Goal: Task Accomplishment & Management: Manage account settings

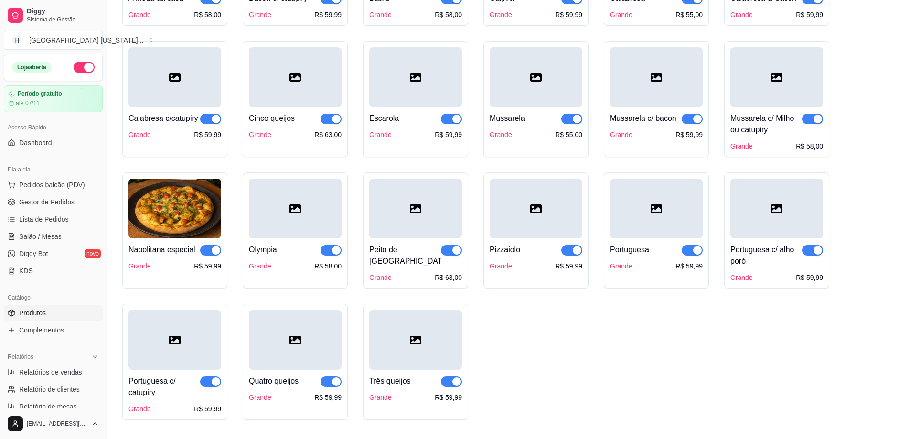
scroll to position [330, 0]
click at [737, 391] on div "Bacon Grande R$ 59,99 Dois queijos Grande R$ 58,00 Frango catupiry Grande R$ 59…" at bounding box center [508, 111] width 772 height 619
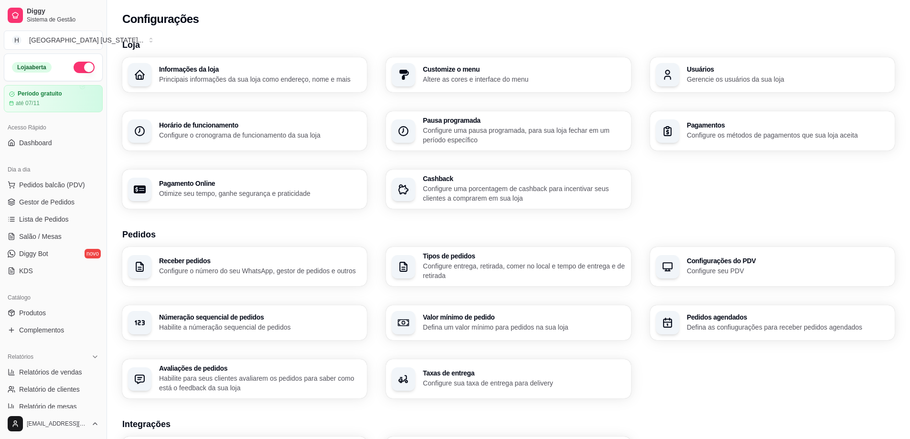
click at [206, 160] on div "Informações da loja Principais informações da sua loja como endereço, nome e ma…" at bounding box center [508, 132] width 772 height 151
click at [239, 187] on div "Pagamento Online Otimize seu tempo, ganhe segurança e praticidade" at bounding box center [260, 189] width 202 height 18
select select "4.98"
click at [781, 133] on p "Configure os métodos de pagamentos que sua loja aceita" at bounding box center [788, 135] width 202 height 10
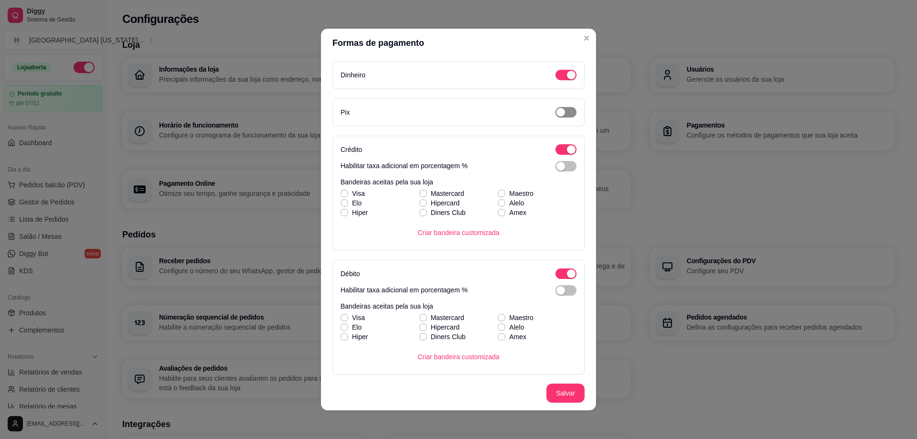
click at [557, 115] on span "button" at bounding box center [566, 112] width 21 height 11
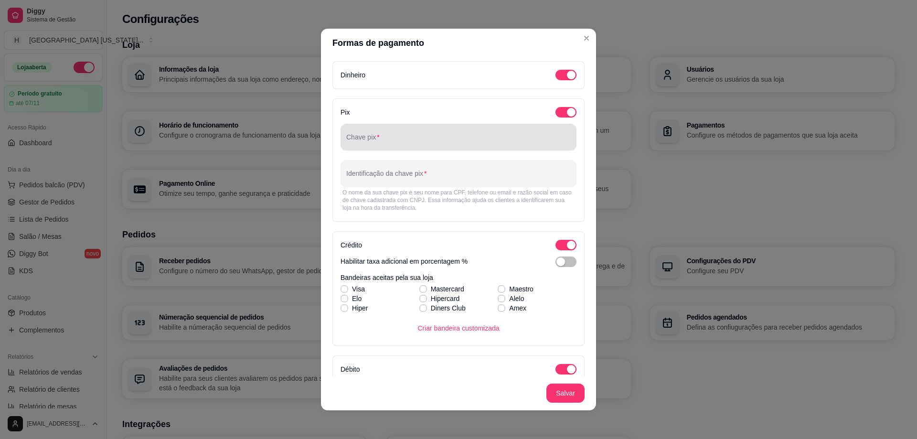
click at [432, 138] on input "Chave pix" at bounding box center [458, 141] width 225 height 10
click at [380, 145] on div at bounding box center [458, 137] width 225 height 19
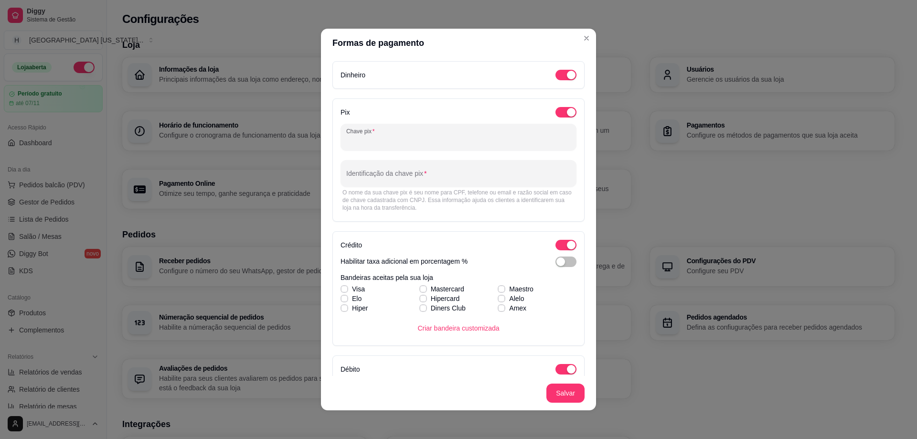
paste input "11 997062342"
drag, startPoint x: 349, startPoint y: 143, endPoint x: 364, endPoint y: 159, distance: 21.0
click at [350, 145] on input "11 997062342" at bounding box center [458, 141] width 225 height 10
click at [394, 136] on div "(11) 997062342" at bounding box center [458, 137] width 225 height 19
click at [388, 146] on div "(11) 997062342" at bounding box center [458, 137] width 225 height 19
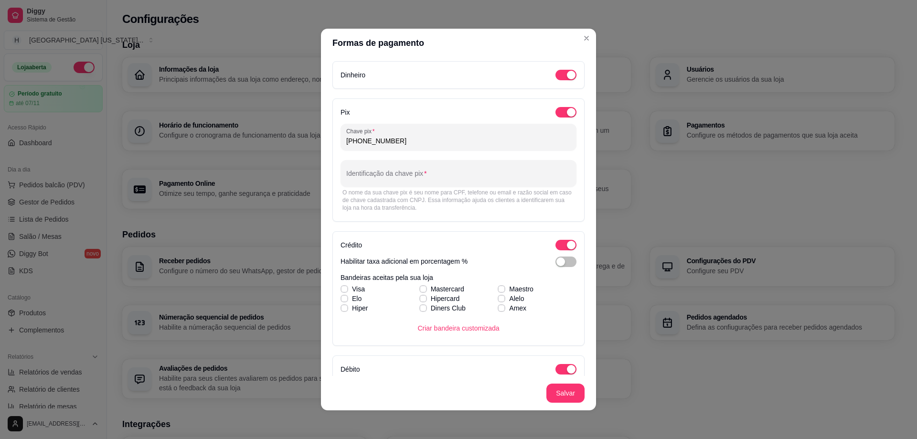
click at [400, 140] on input "(11) 997062342" at bounding box center [458, 141] width 225 height 10
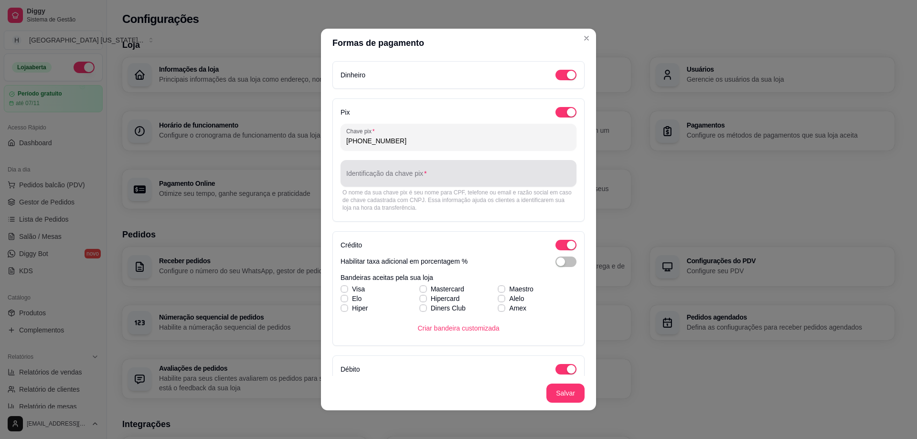
type input "(11) 99706-2342"
click at [419, 178] on input "Identificação da chave pix" at bounding box center [458, 177] width 225 height 10
click at [394, 178] on input "Identificação da chave pix" at bounding box center [458, 177] width 225 height 10
paste input "Sirleide da Silva Evangelista"
type input "Sirleide da Silva Evangelista"
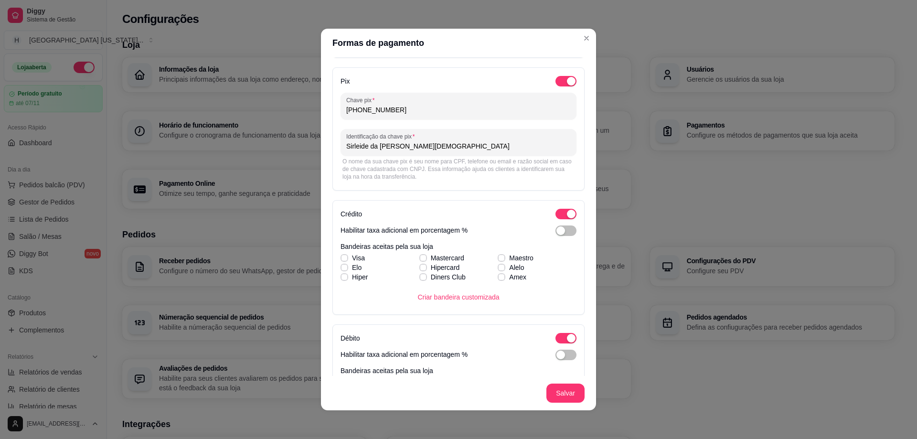
scroll to position [48, 0]
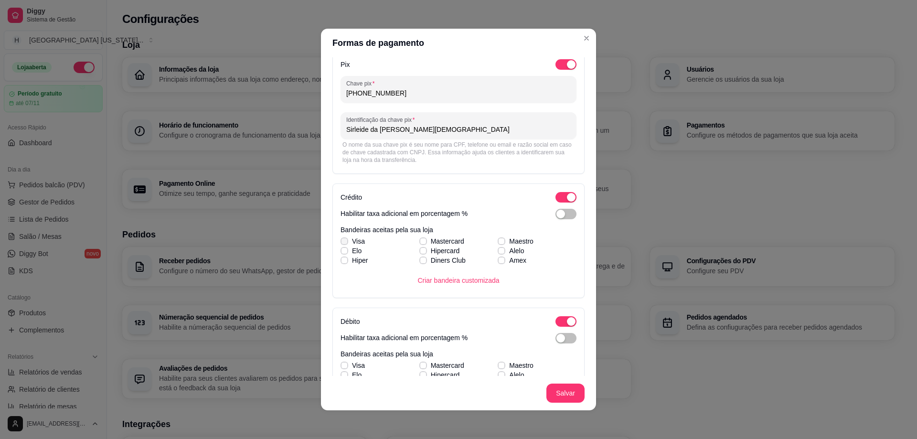
click at [342, 239] on icon at bounding box center [345, 241] width 6 height 4
click at [341, 243] on input "Visa" at bounding box center [343, 246] width 6 height 6
checkbox input "true"
click at [467, 276] on button "Criar bandeira customizada" at bounding box center [458, 280] width 97 height 19
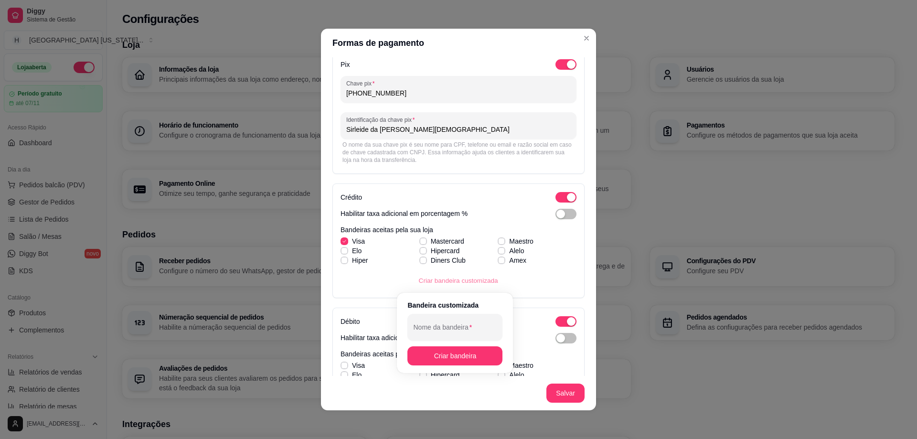
click at [574, 272] on div "Crédito Habilitar taxa adicional em porcentagem % Bandeiras aceitas pela sua lo…" at bounding box center [458, 240] width 252 height 115
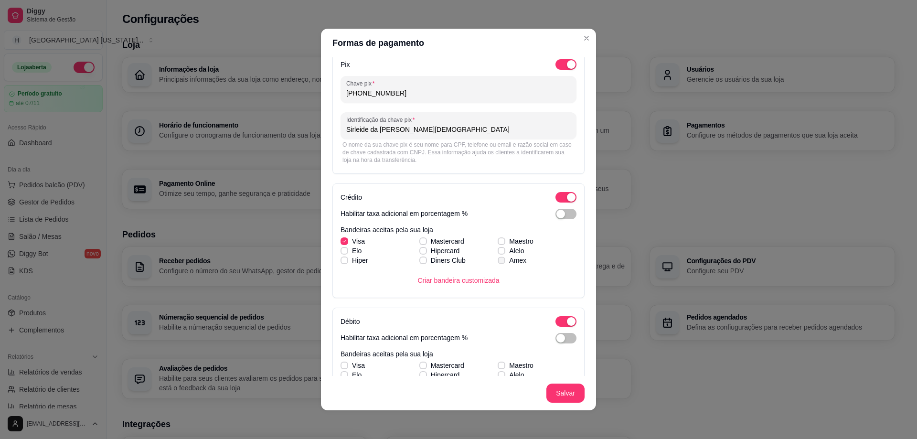
click at [499, 262] on icon at bounding box center [501, 260] width 5 height 4
click at [497, 262] on input "Amex" at bounding box center [500, 265] width 6 height 6
checkbox input "true"
click at [499, 242] on icon at bounding box center [502, 241] width 6 height 4
click at [497, 243] on input "Maestro" at bounding box center [500, 246] width 6 height 6
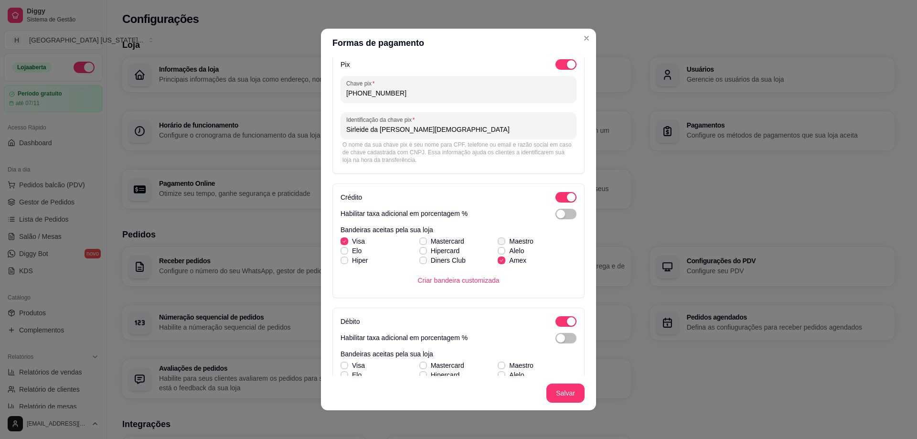
checkbox input "true"
click at [420, 259] on icon at bounding box center [423, 260] width 6 height 4
click at [419, 262] on input "Diners Club" at bounding box center [422, 265] width 6 height 6
checkbox input "true"
click at [415, 252] on div "Visa Mastercard Maestro Elo Hipercard Alelo Hiper Diners Club Amex" at bounding box center [459, 250] width 236 height 29
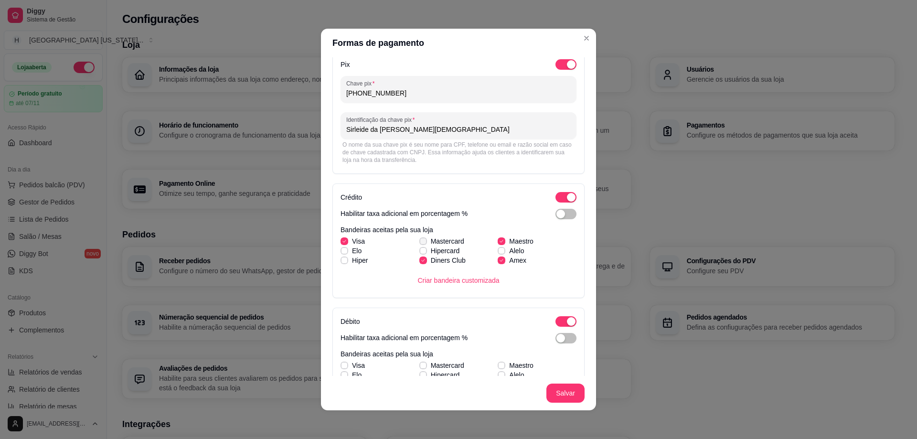
click at [420, 242] on icon at bounding box center [423, 241] width 6 height 4
click at [419, 243] on input "Mastercard" at bounding box center [422, 246] width 6 height 6
checkbox input "true"
click at [343, 261] on icon at bounding box center [344, 260] width 5 height 4
click at [343, 262] on input "Hiper" at bounding box center [343, 265] width 6 height 6
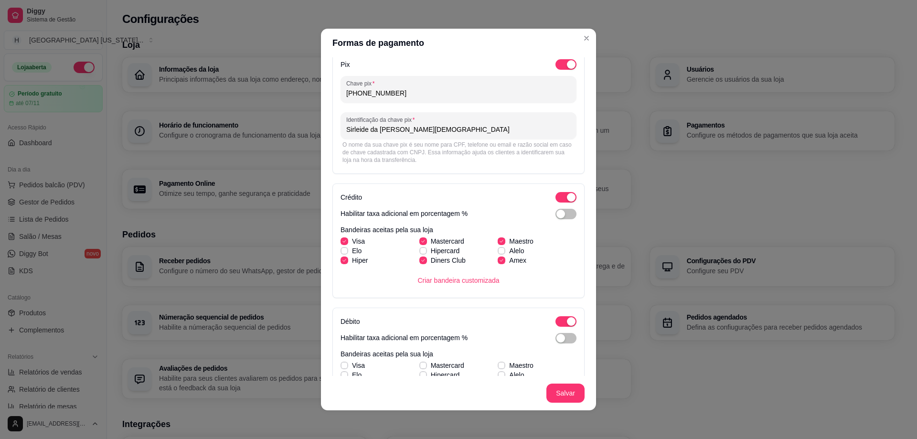
click at [341, 253] on label "Hiper" at bounding box center [354, 260] width 35 height 17
click at [341, 262] on input "Hiper" at bounding box center [343, 265] width 6 height 6
checkbox input "false"
click at [416, 254] on label "Diners Club" at bounding box center [443, 260] width 54 height 17
click at [419, 262] on input "Diners Club" at bounding box center [422, 265] width 6 height 6
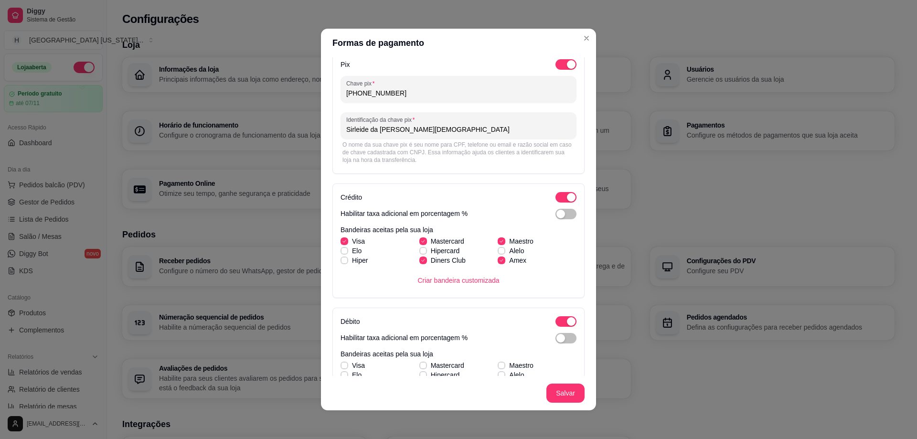
checkbox input "false"
click at [337, 262] on label "Hiper" at bounding box center [354, 260] width 35 height 17
click at [340, 262] on input "Hiper" at bounding box center [343, 265] width 6 height 6
checkbox input "true"
click at [342, 249] on icon at bounding box center [344, 251] width 5 height 4
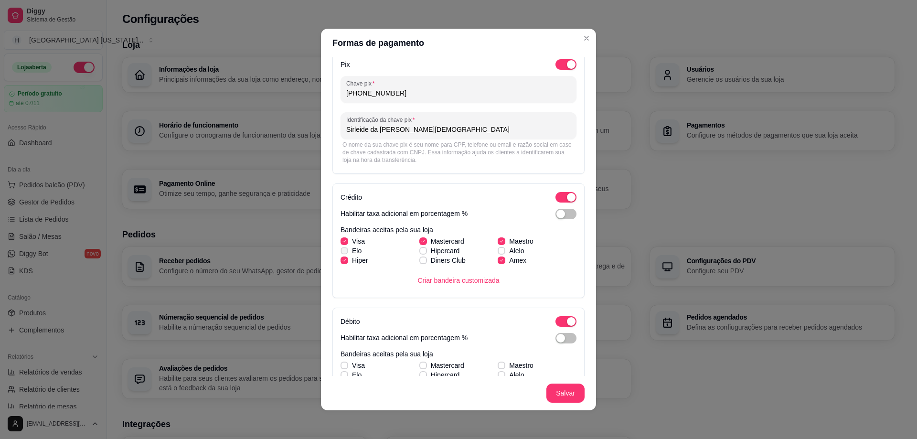
click at [342, 253] on input "Elo" at bounding box center [343, 256] width 6 height 6
checkbox input "true"
click at [416, 253] on div "Visa Mastercard Maestro Elo Hipercard Alelo Hiper Diners Club Amex" at bounding box center [459, 250] width 236 height 29
click at [420, 262] on icon at bounding box center [422, 260] width 5 height 4
click at [419, 262] on input "Diners Club" at bounding box center [422, 265] width 6 height 6
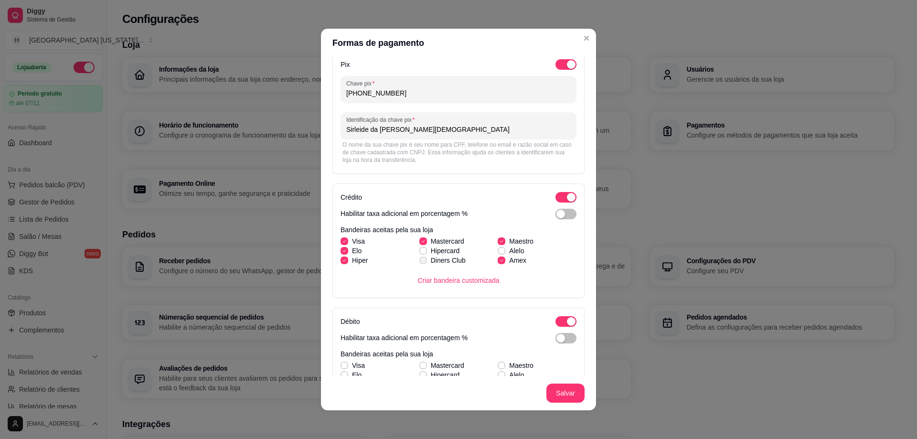
checkbox input "true"
click at [420, 250] on icon at bounding box center [423, 251] width 6 height 4
click at [419, 253] on input "Hipercard" at bounding box center [422, 256] width 6 height 6
checkbox input "true"
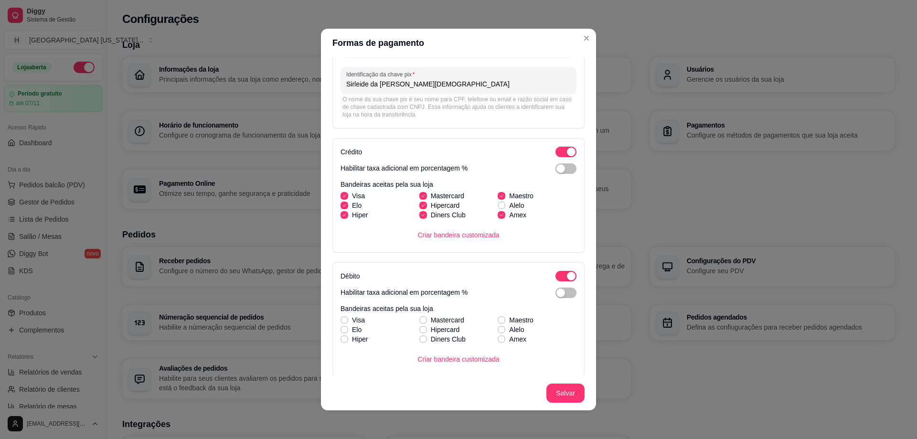
scroll to position [96, 0]
click at [343, 318] on icon at bounding box center [345, 318] width 6 height 4
click at [343, 320] on input "Visa" at bounding box center [343, 323] width 6 height 6
checkbox input "true"
click at [342, 327] on icon at bounding box center [344, 327] width 5 height 4
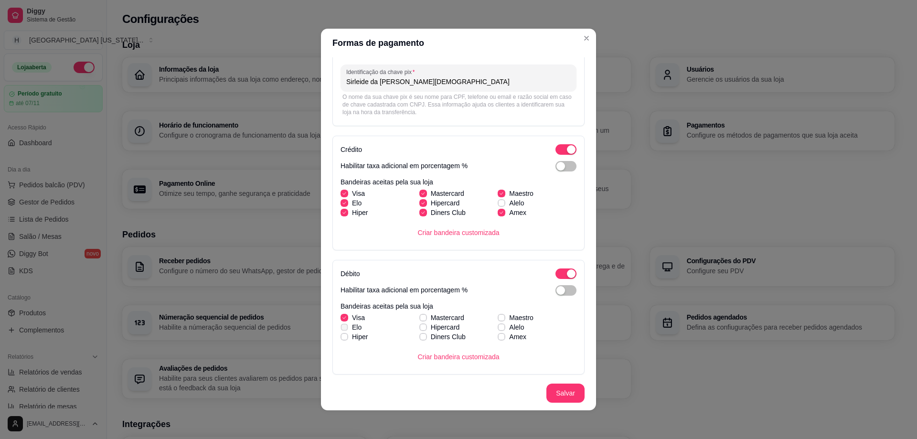
click at [341, 329] on input "Elo" at bounding box center [343, 332] width 6 height 6
checkbox input "true"
click at [342, 336] on icon at bounding box center [345, 337] width 6 height 4
click at [340, 339] on input "Hiper" at bounding box center [343, 342] width 6 height 6
checkbox input "true"
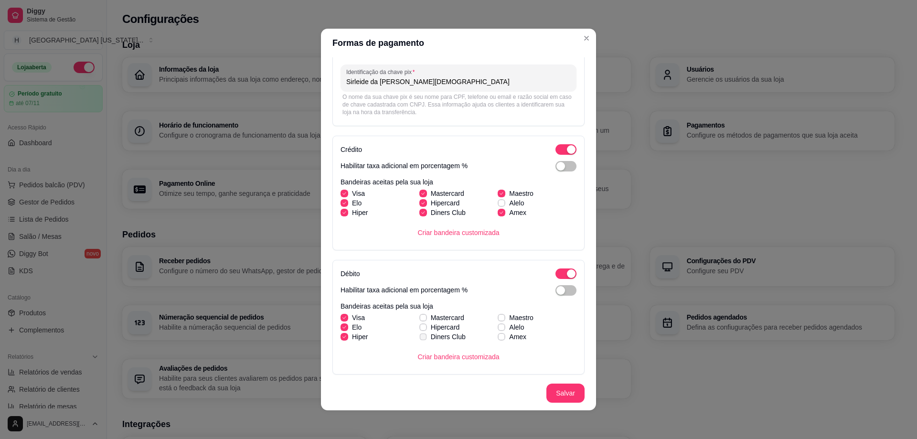
click at [420, 338] on icon at bounding box center [422, 337] width 5 height 4
click at [419, 339] on input "Diners Club" at bounding box center [422, 342] width 6 height 6
checkbox input "true"
click at [417, 329] on div "Visa Mastercard Maestro Elo Hipercard Alelo Hiper Diners Club Amex" at bounding box center [459, 327] width 236 height 29
click at [420, 318] on icon at bounding box center [423, 318] width 6 height 4
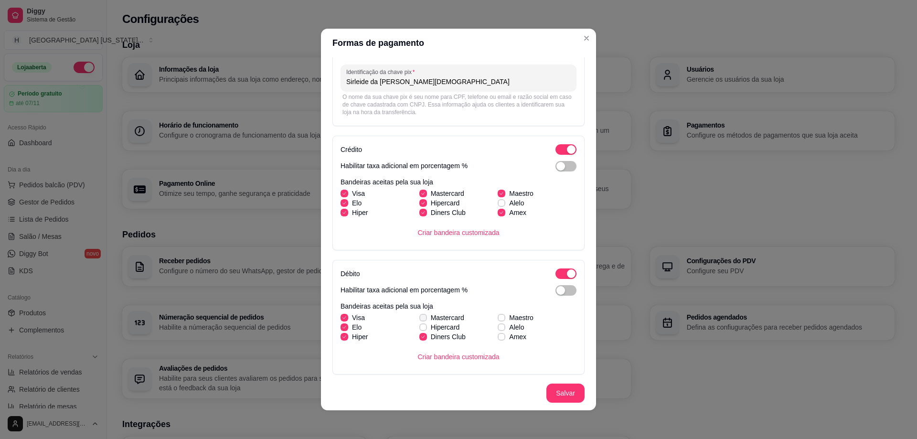
click at [419, 320] on input "Mastercard" at bounding box center [422, 323] width 6 height 6
checkbox input "true"
click at [493, 319] on div "Visa Mastercard Maestro Elo Hipercard Alelo Hiper Diners Club Amex" at bounding box center [459, 327] width 236 height 29
click at [420, 327] on icon at bounding box center [422, 327] width 5 height 4
click at [419, 329] on input "Hipercard" at bounding box center [422, 332] width 6 height 6
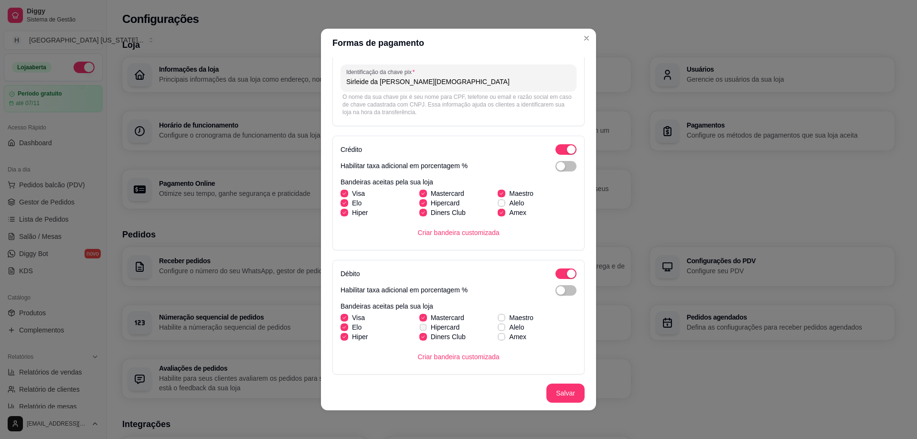
checkbox input "true"
click at [497, 338] on label "Amex" at bounding box center [512, 336] width 36 height 17
click at [497, 339] on input "Amex" at bounding box center [500, 342] width 6 height 6
checkbox input "true"
click at [495, 321] on label "Alelo" at bounding box center [511, 327] width 34 height 17
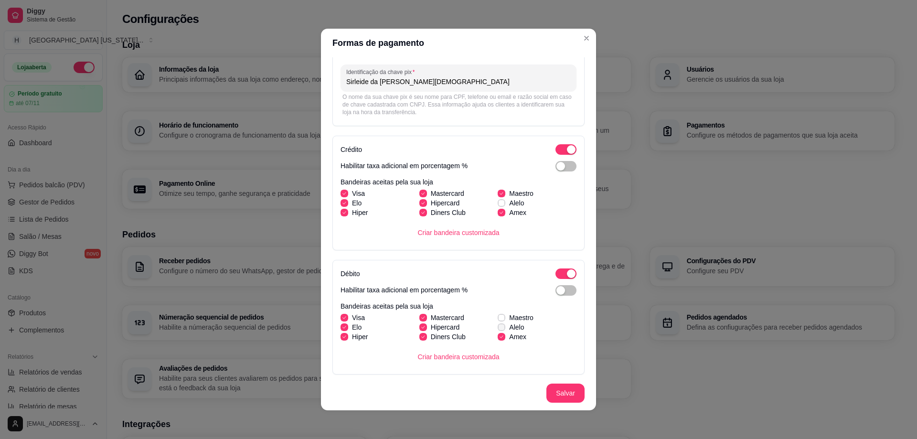
click at [497, 329] on input "Alelo" at bounding box center [500, 332] width 6 height 6
click at [499, 326] on icon at bounding box center [502, 327] width 6 height 4
click at [497, 329] on input "Alelo" at bounding box center [500, 332] width 6 height 6
checkbox input "false"
click at [499, 318] on icon at bounding box center [502, 318] width 6 height 4
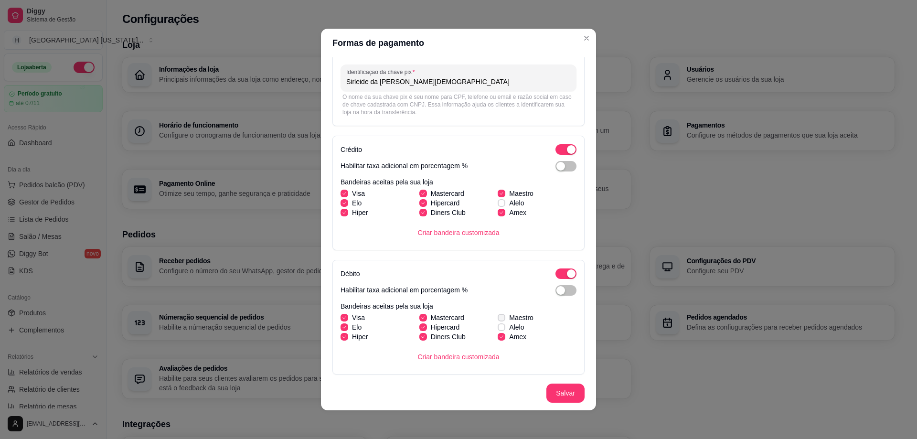
click at [497, 320] on input "Maestro" at bounding box center [500, 323] width 6 height 6
checkbox input "true"
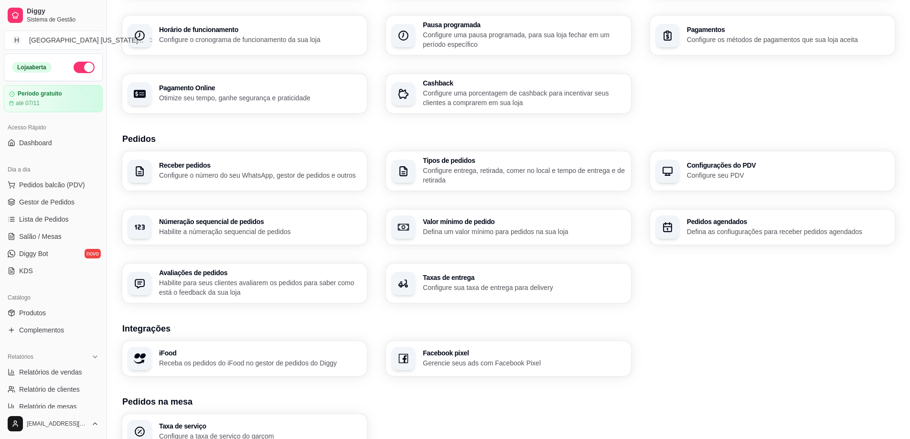
click at [476, 289] on p "Configure sua taxa de entrega para delivery" at bounding box center [524, 288] width 202 height 10
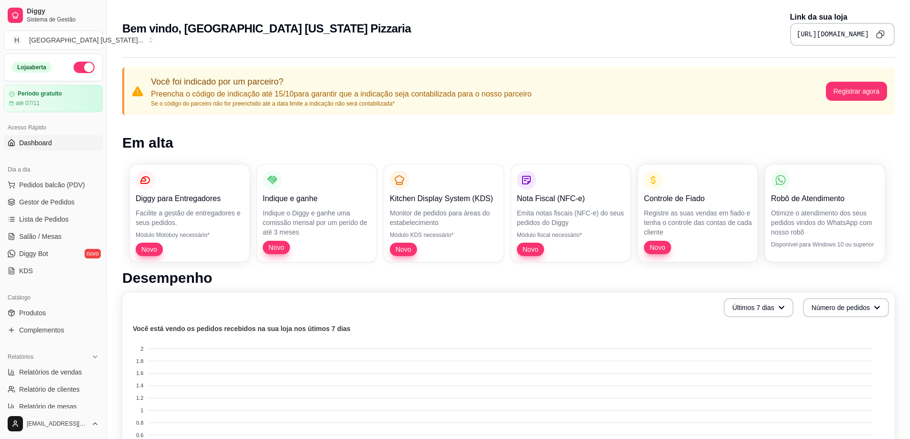
click at [880, 36] on icon "Copy to clipboard" at bounding box center [880, 34] width 9 height 9
